Goal: Task Accomplishment & Management: Use online tool/utility

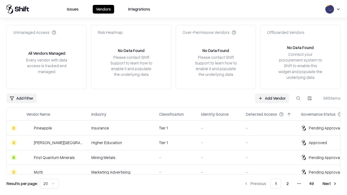
click at [272, 98] on link "Add Vendor" at bounding box center [272, 98] width 34 height 10
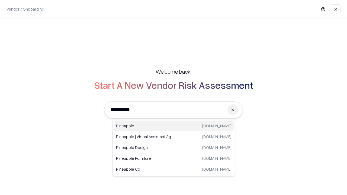
click at [174, 126] on div "Pineapple [DOMAIN_NAME]" at bounding box center [174, 126] width 120 height 11
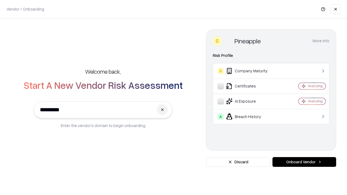
type input "*********"
click at [304, 162] on button "Onboard Vendor" at bounding box center [304, 162] width 64 height 10
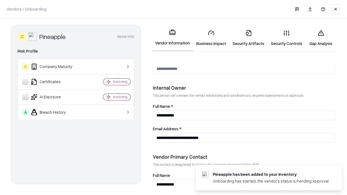
scroll to position [281, 0]
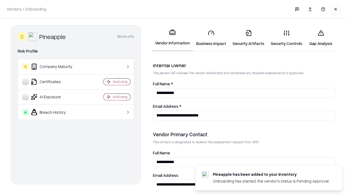
click at [211, 38] on link "Business Impact" at bounding box center [211, 37] width 36 height 25
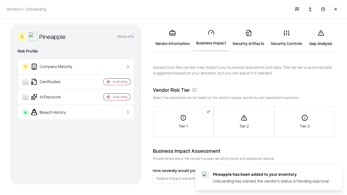
click at [320, 38] on link "Gap Analysis" at bounding box center [320, 37] width 31 height 25
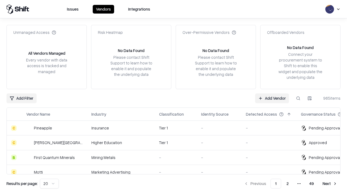
click at [272, 98] on link "Add Vendor" at bounding box center [272, 98] width 34 height 10
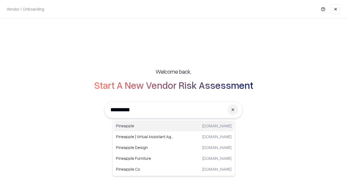
click at [174, 126] on div "Pineapple [DOMAIN_NAME]" at bounding box center [174, 126] width 120 height 11
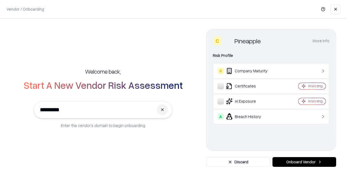
type input "*********"
click at [304, 162] on button "Onboard Vendor" at bounding box center [304, 162] width 64 height 10
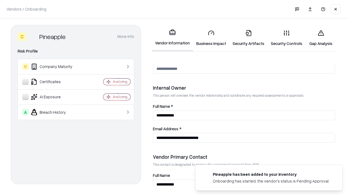
scroll to position [281, 0]
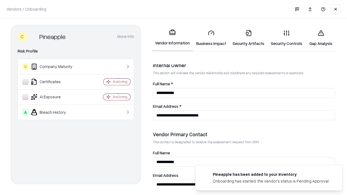
click at [320, 38] on link "Gap Analysis" at bounding box center [320, 37] width 31 height 25
